Goal: Task Accomplishment & Management: Use online tool/utility

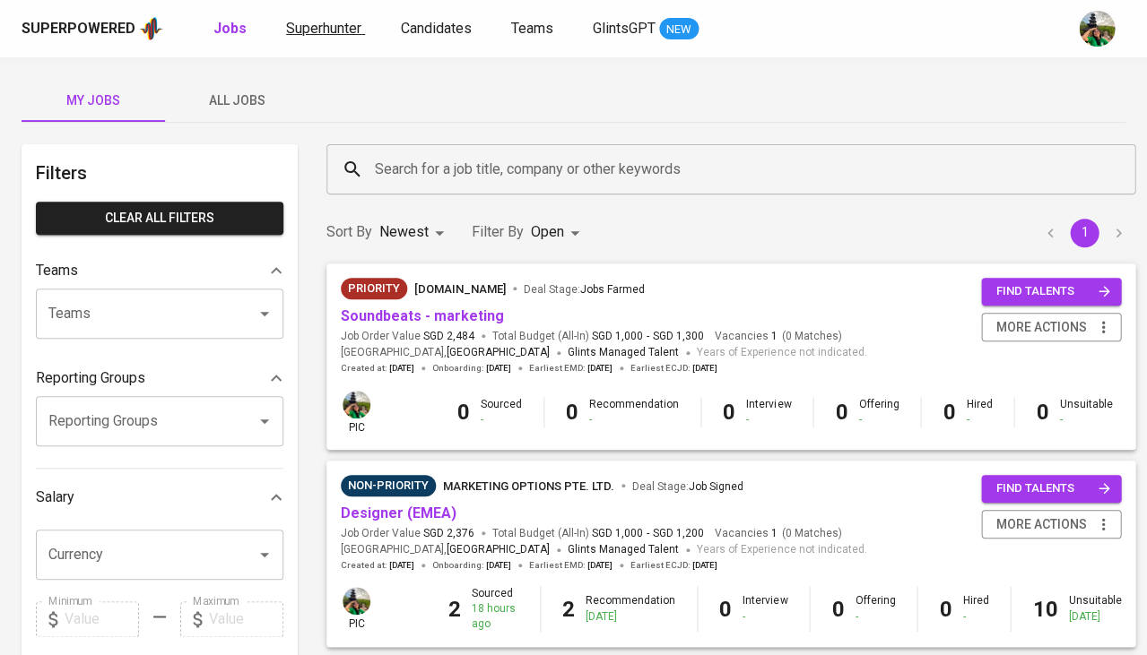
click at [327, 22] on span "Superhunter" at bounding box center [323, 28] width 75 height 17
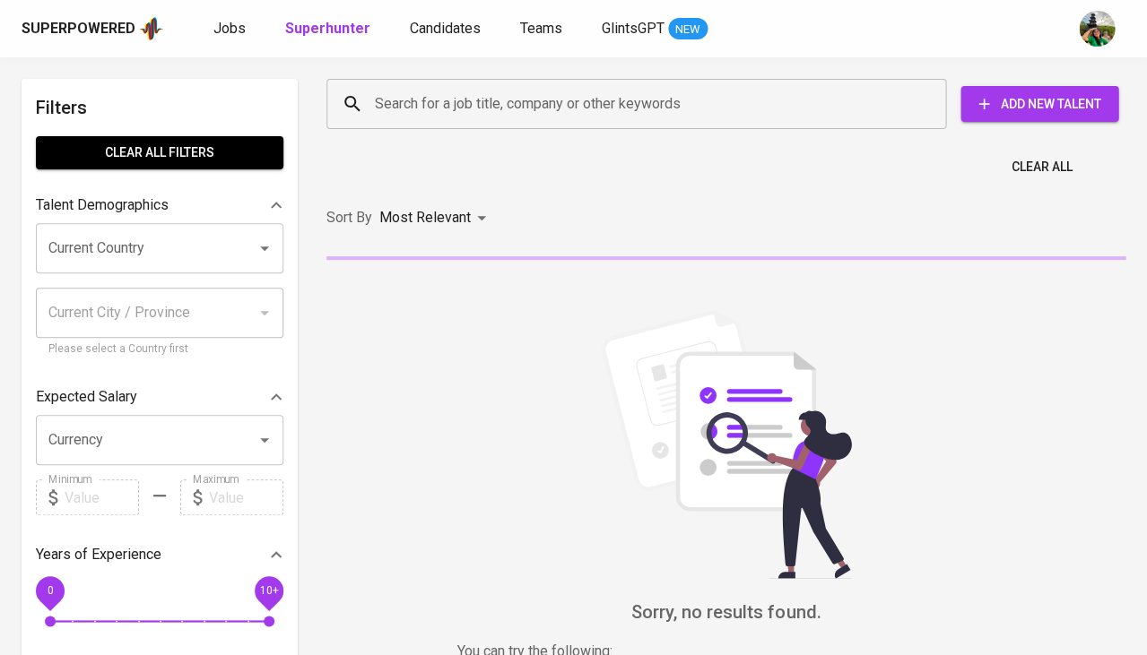
click at [429, 113] on input "Search for a job title, company or other keywords" at bounding box center [640, 104] width 541 height 34
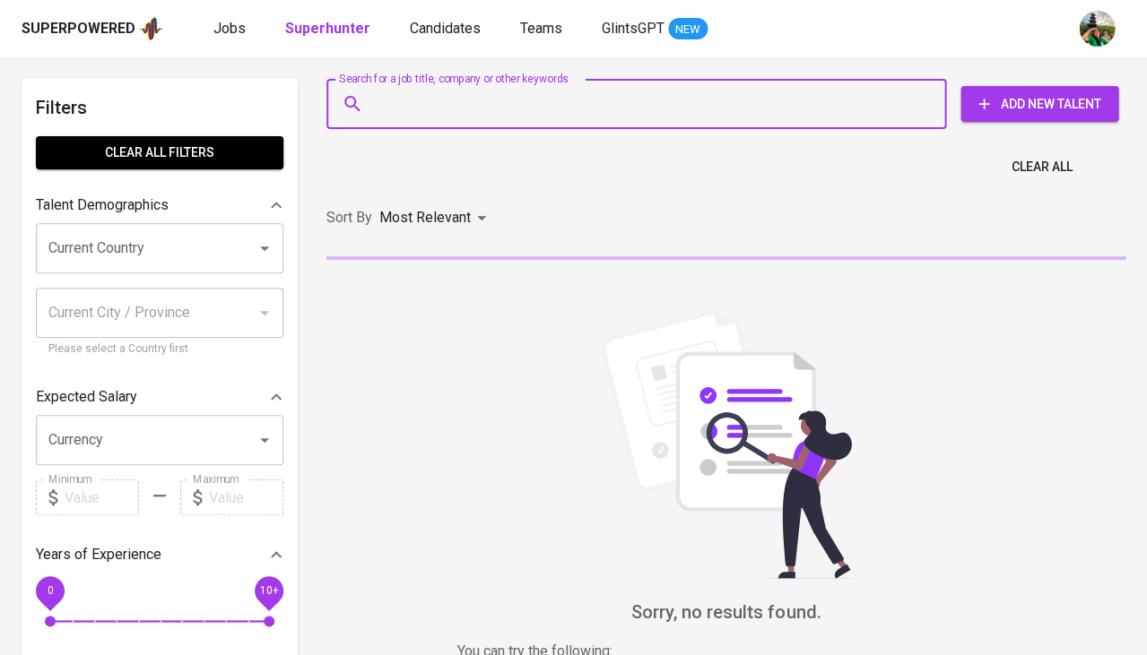
paste input "[EMAIL_ADDRESS][DOMAIN_NAME]"
type input "[EMAIL_ADDRESS][DOMAIN_NAME]"
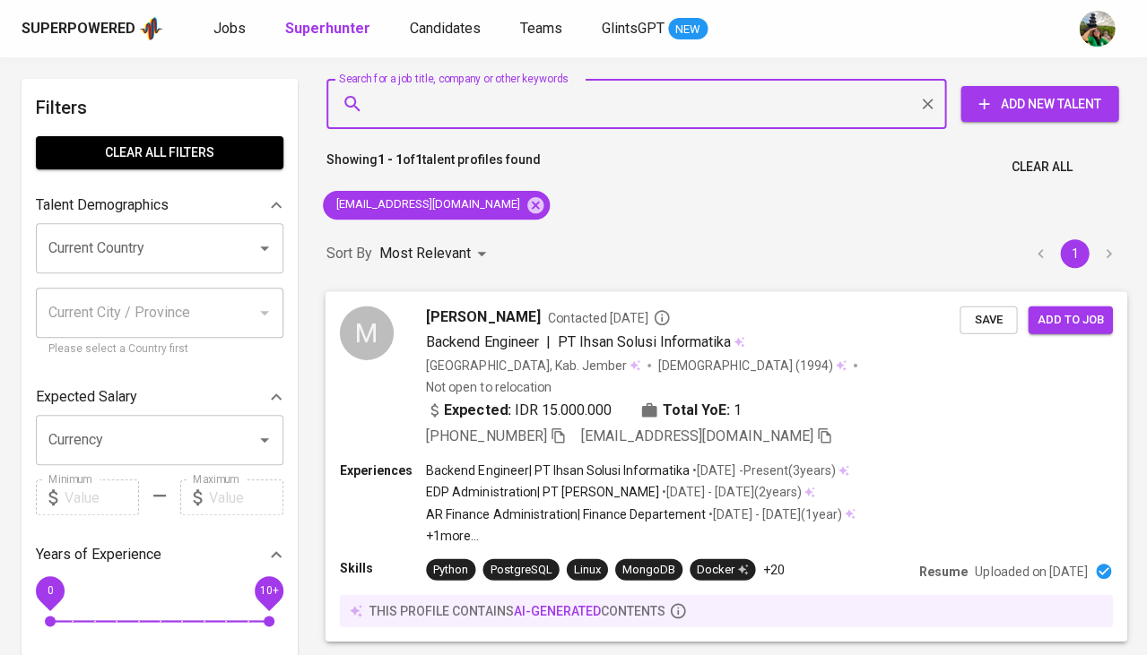
click at [1005, 313] on span "Save" at bounding box center [987, 319] width 39 height 21
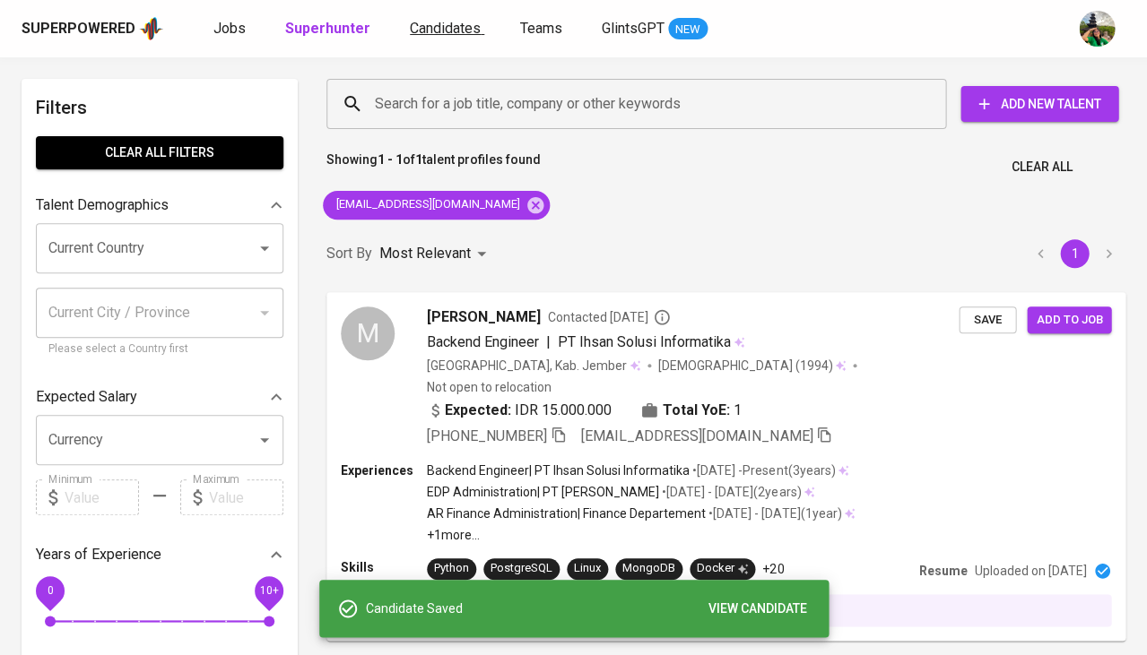
click at [420, 36] on span "Candidates" at bounding box center [445, 28] width 71 height 17
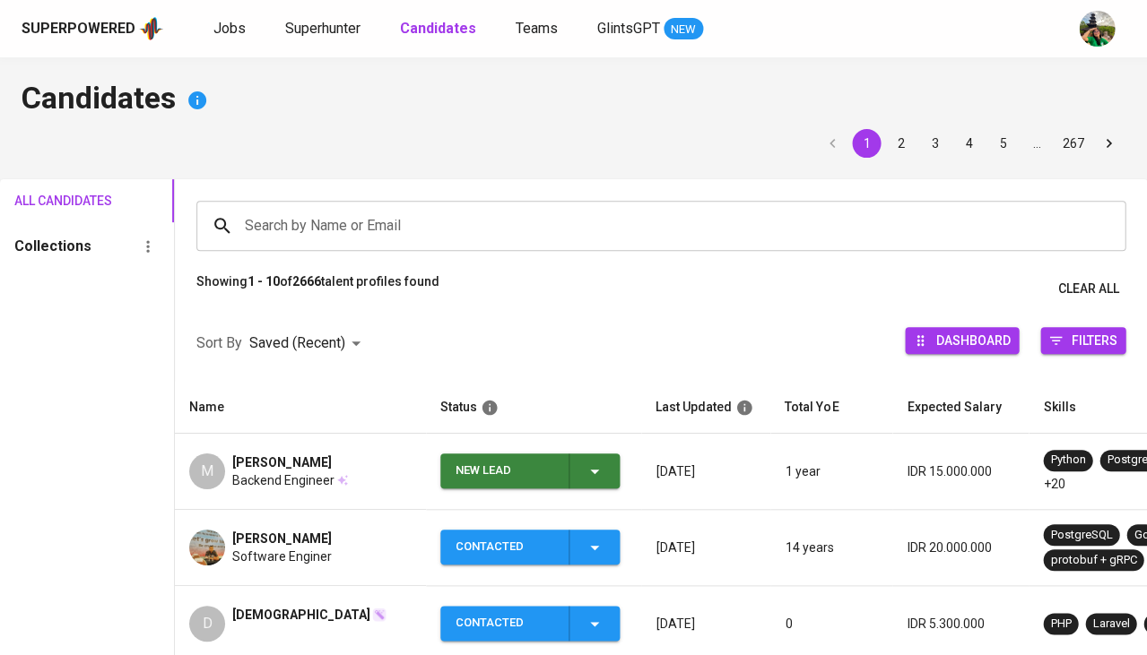
click at [604, 468] on span "New Lead" at bounding box center [529, 471] width 165 height 35
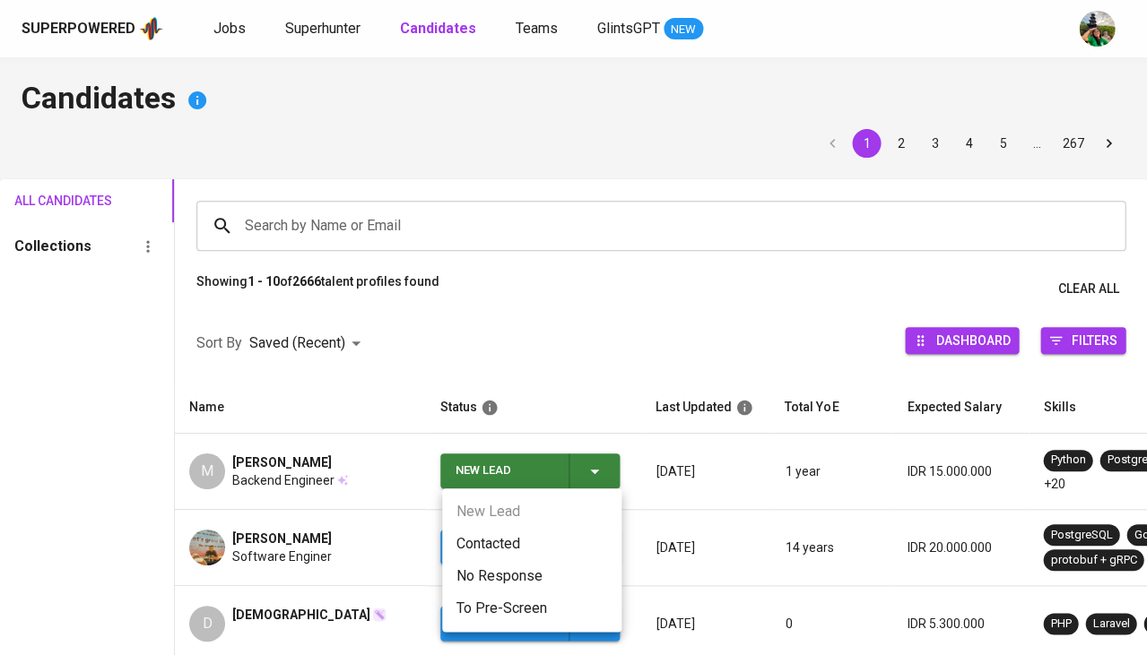
click at [432, 559] on div at bounding box center [573, 327] width 1147 height 655
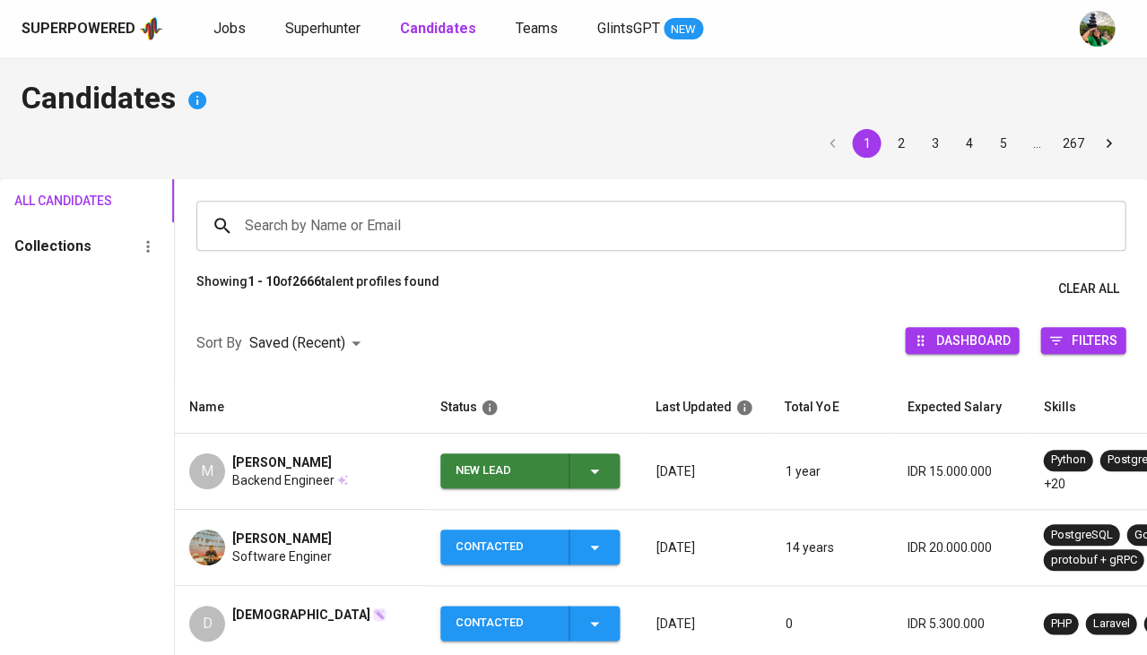
click at [592, 463] on icon "button" at bounding box center [595, 472] width 22 height 22
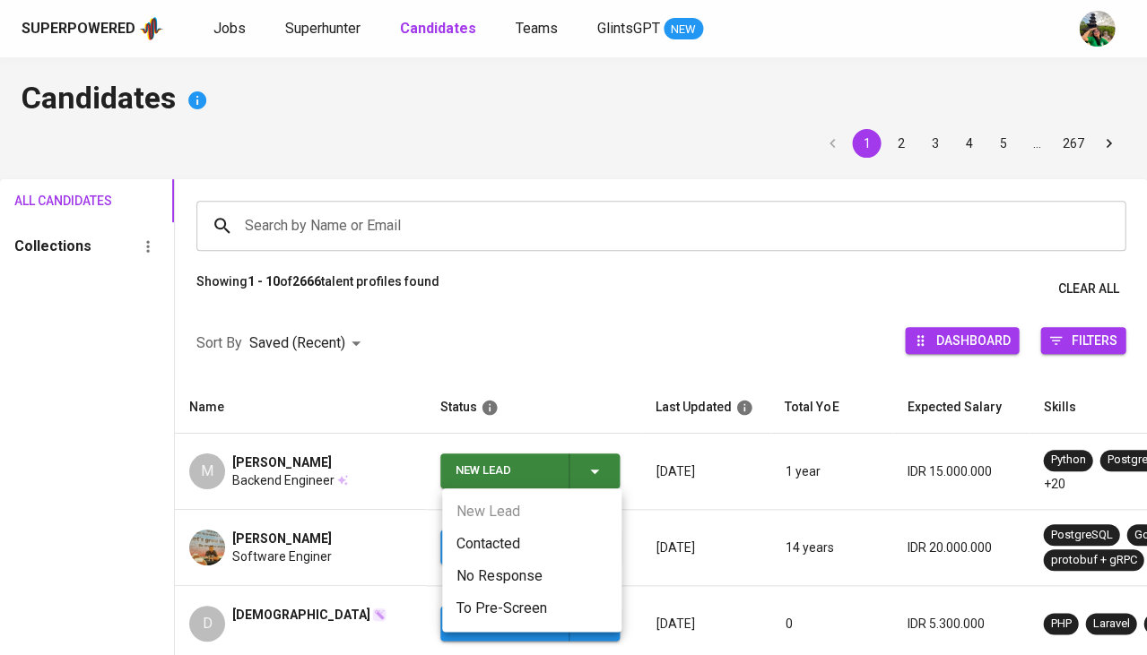
click at [501, 539] on li "Contacted" at bounding box center [531, 544] width 179 height 32
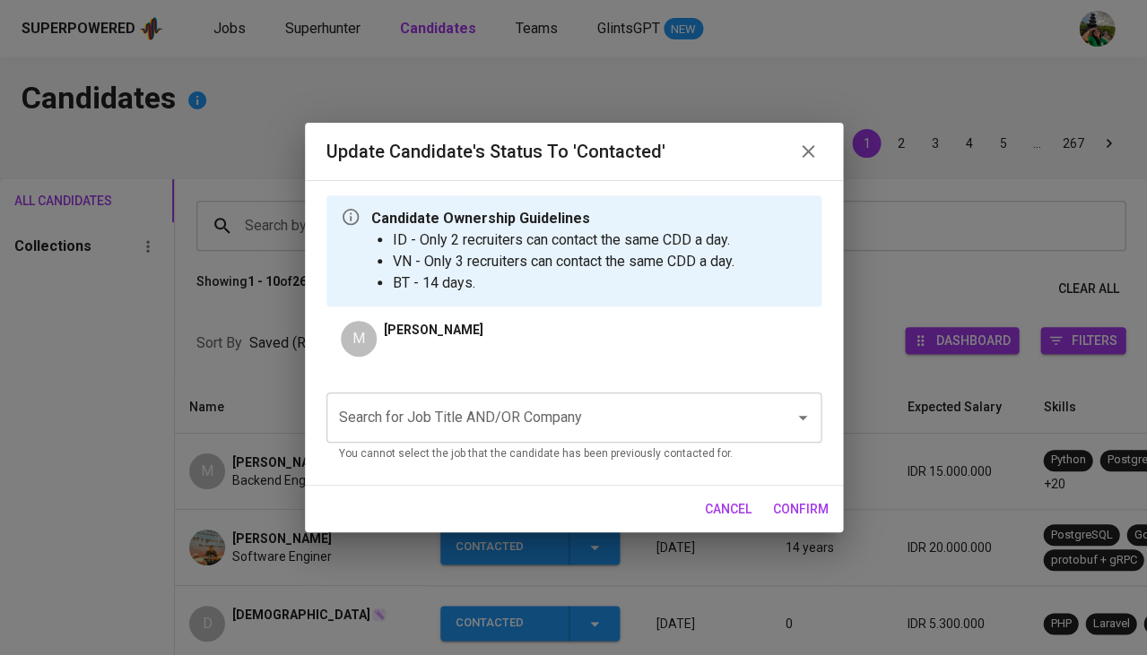
click at [508, 411] on input "Search for Job Title AND/OR Company" at bounding box center [548, 418] width 429 height 34
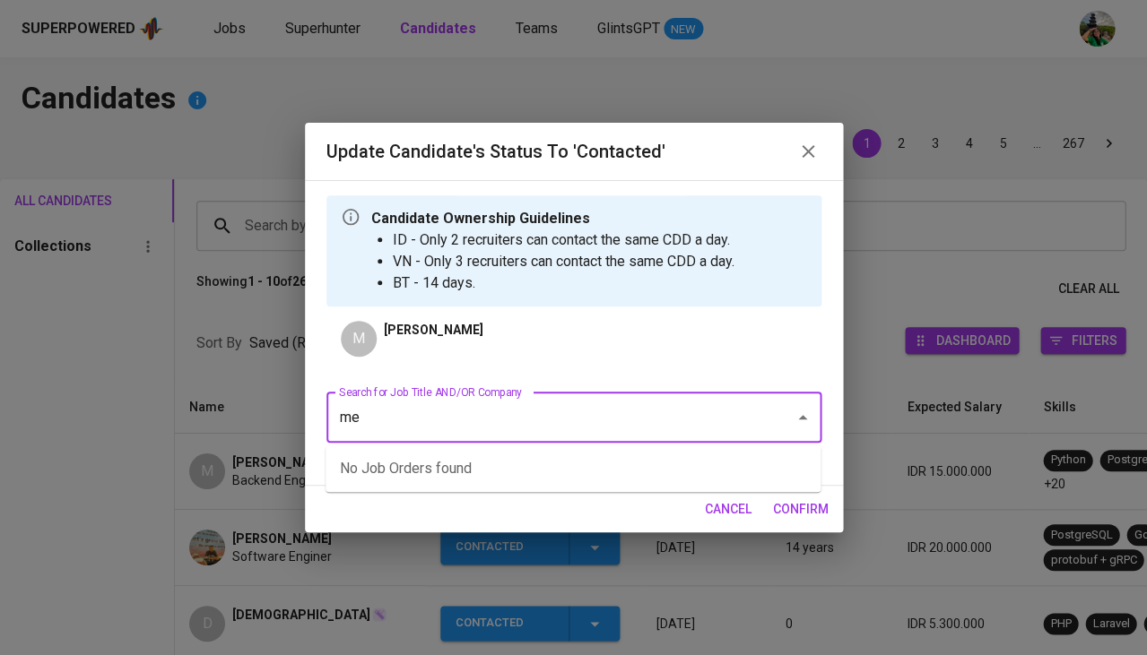
type input "m"
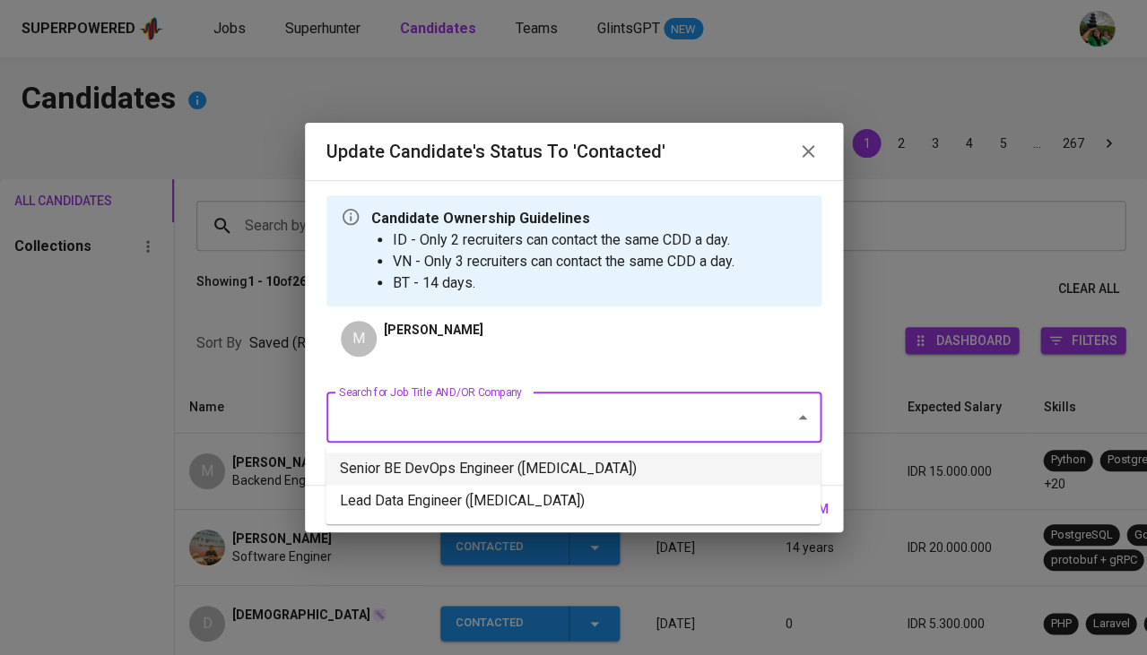
click at [563, 468] on li "Senior BE DevOps Engineer ([MEDICAL_DATA])" at bounding box center [572, 469] width 495 height 32
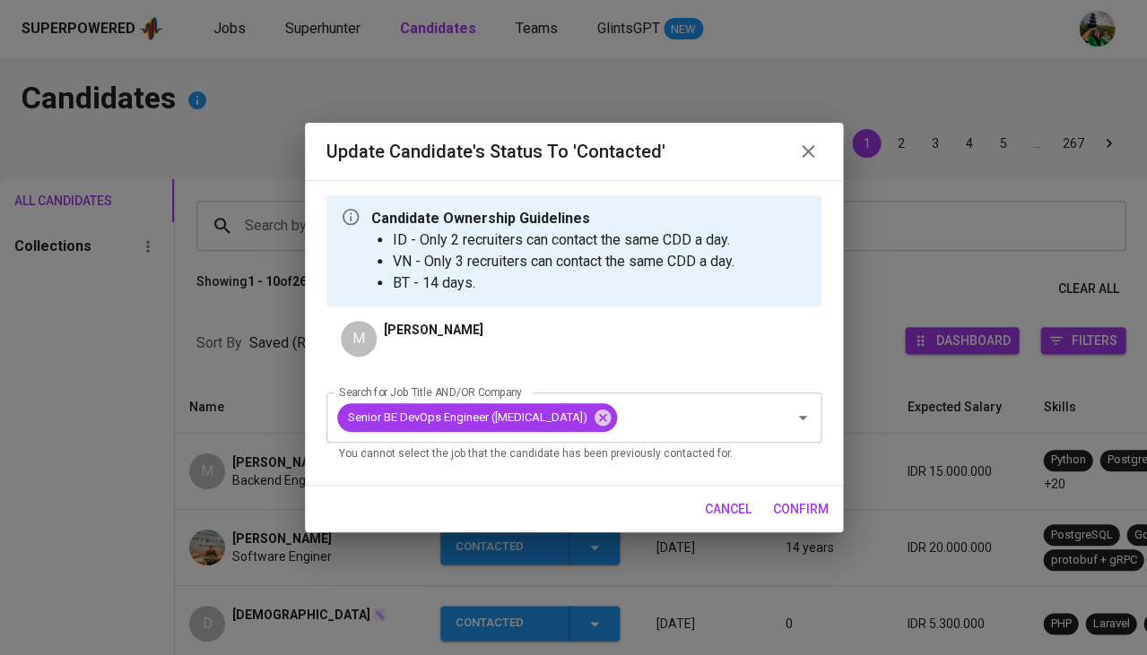
click at [807, 500] on span "confirm" at bounding box center [801, 509] width 56 height 22
